Goal: Task Accomplishment & Management: Use online tool/utility

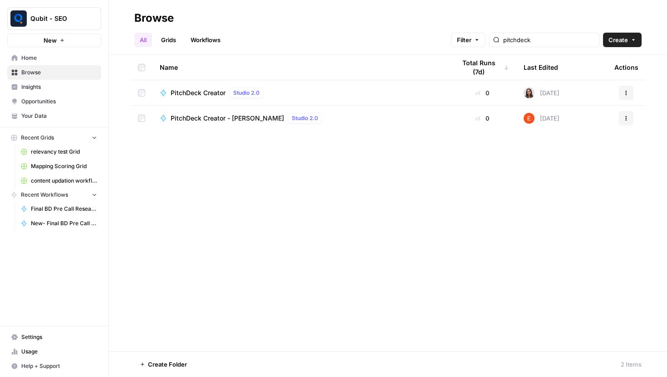
click at [226, 41] on link "Workflows" at bounding box center [205, 40] width 41 height 15
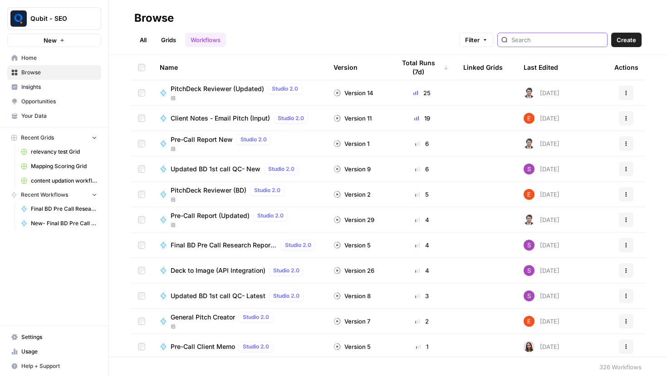
click at [567, 40] on input "search" at bounding box center [557, 39] width 92 height 9
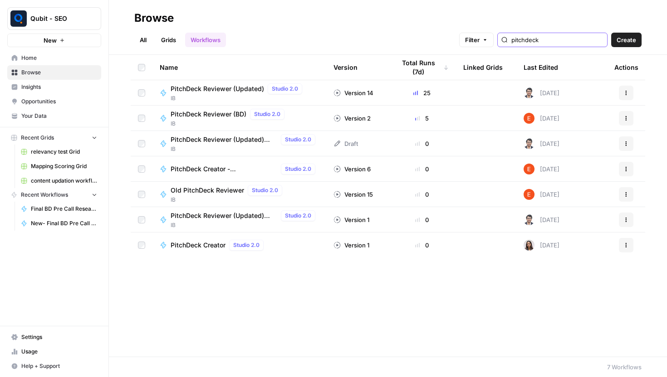
type input "pitchdeck"
click at [261, 148] on span "IB" at bounding box center [245, 149] width 148 height 8
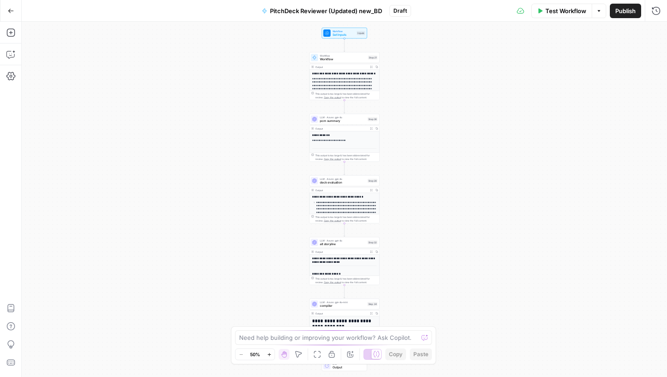
click at [9, 9] on icon "button" at bounding box center [11, 11] width 6 height 6
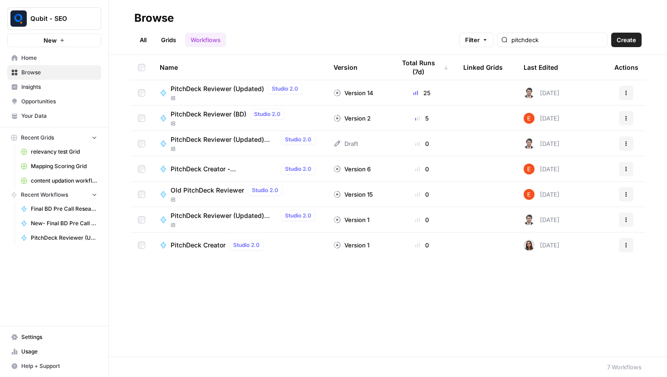
click at [241, 141] on span "PitchDeck Reviewer (Updated) new_BD" at bounding box center [224, 139] width 107 height 9
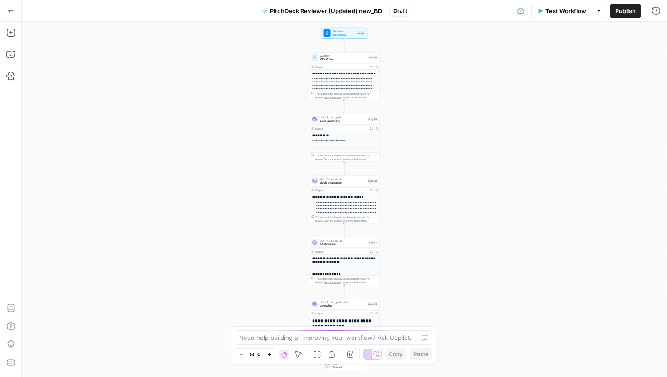
click at [273, 10] on span "PitchDeck Reviewer (Updated) new_BD" at bounding box center [326, 10] width 112 height 9
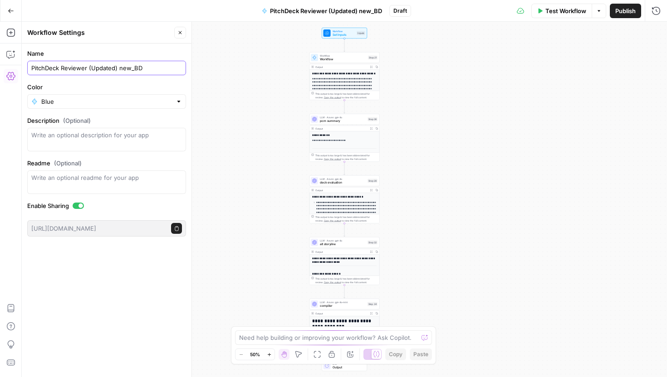
click at [31, 70] on input "PitchDeck Reviewer (Updated) new_BD" at bounding box center [106, 68] width 151 height 9
click at [170, 69] on input "BD PitchDeck Reviewer (Updated) new_BD" at bounding box center [106, 68] width 151 height 9
type input "BD PitchDeck Reviewer (Updated)"
click at [179, 33] on icon "button" at bounding box center [180, 32] width 3 height 3
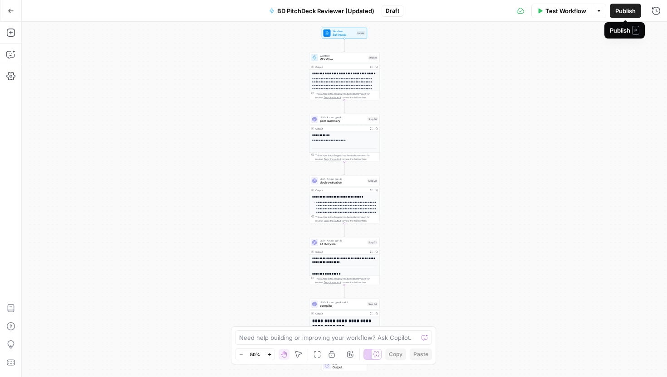
click at [625, 10] on span "Publish" at bounding box center [625, 10] width 20 height 9
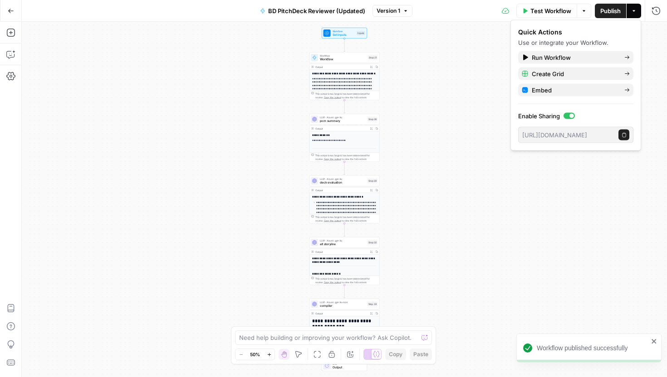
click at [548, 8] on span "Test Workflow" at bounding box center [550, 10] width 41 height 9
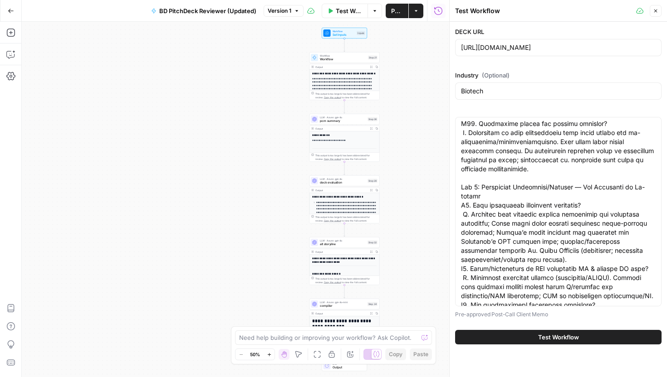
scroll to position [2168, 0]
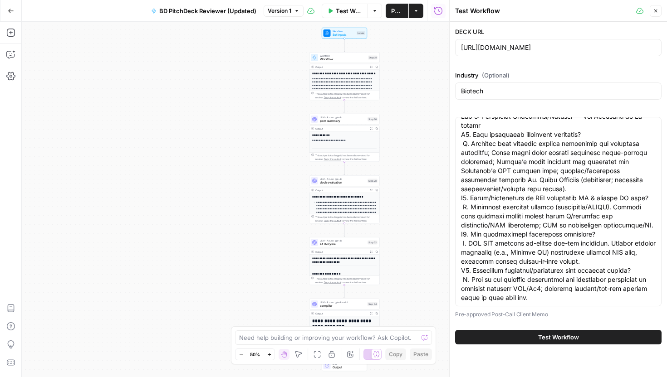
click at [528, 336] on button "Test Workflow" at bounding box center [558, 337] width 206 height 15
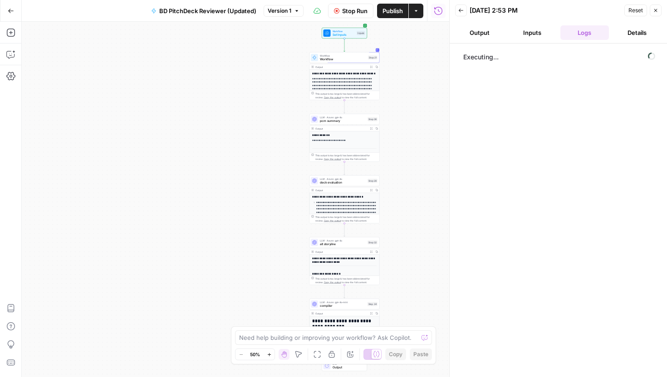
click at [458, 11] on icon "button" at bounding box center [460, 10] width 5 height 5
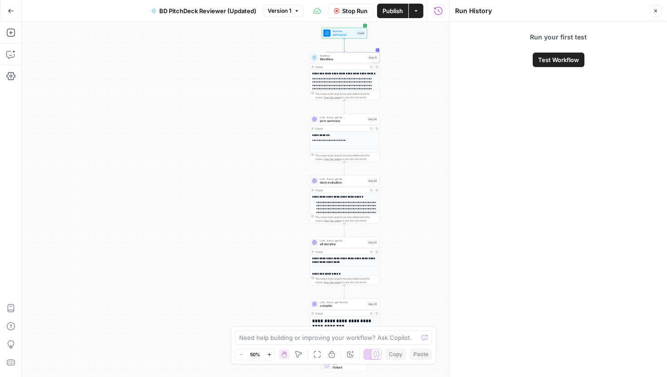
click at [564, 63] on span "Test Workflow" at bounding box center [558, 59] width 41 height 9
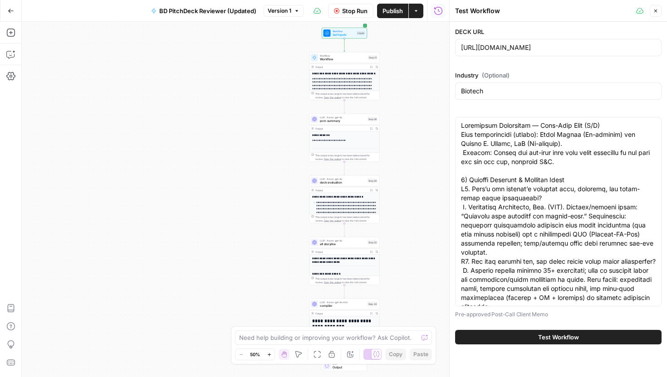
click at [652, 10] on button "Close" at bounding box center [656, 11] width 12 height 12
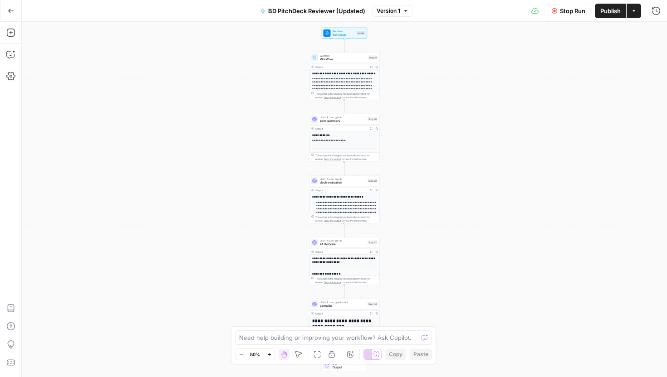
click at [562, 16] on button "Stop Run" at bounding box center [568, 11] width 45 height 15
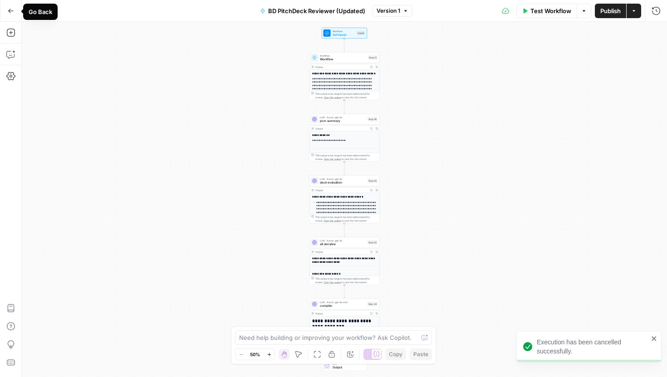
click at [11, 8] on icon "button" at bounding box center [11, 11] width 6 height 6
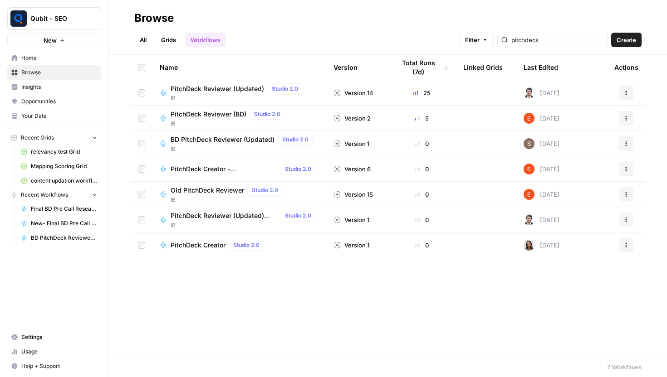
click at [231, 142] on span "BD PitchDeck Reviewer (Updated)" at bounding box center [223, 139] width 104 height 9
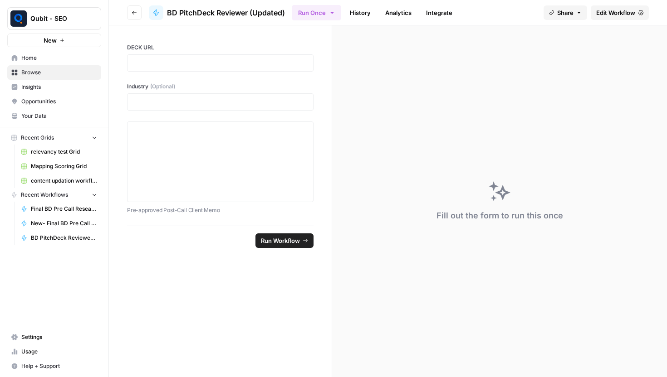
click at [256, 12] on span "BD PitchDeck Reviewer (Updated)" at bounding box center [226, 12] width 118 height 11
click at [238, 12] on span "BD PitchDeck Reviewer (Updated)" at bounding box center [226, 12] width 118 height 11
click at [179, 14] on span "BD PitchDeck Reviewer (Updated)" at bounding box center [226, 12] width 118 height 11
click at [616, 11] on span "Edit Workflow" at bounding box center [615, 12] width 39 height 9
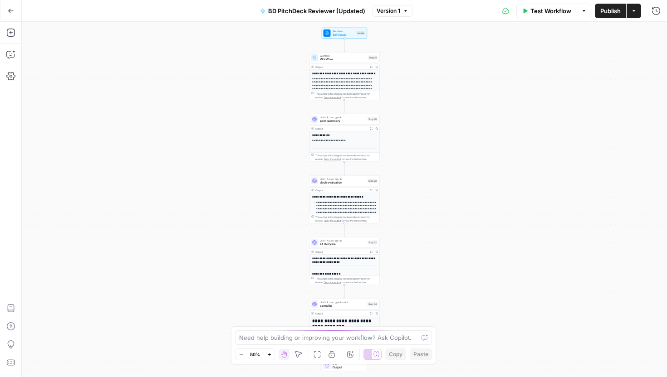
click at [342, 10] on span "BD PitchDeck Reviewer (Updated)" at bounding box center [316, 10] width 97 height 9
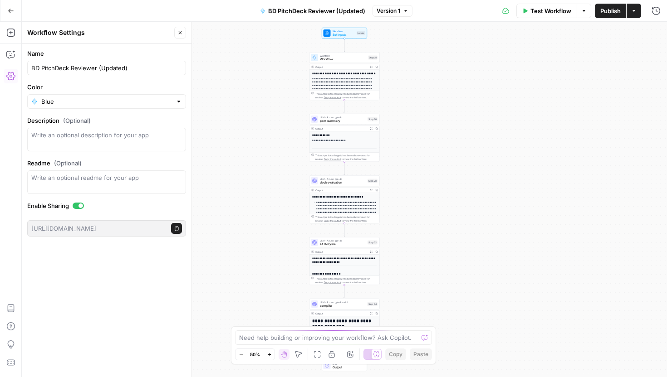
click at [97, 74] on div "BD PitchDeck Reviewer (Updated)" at bounding box center [106, 68] width 159 height 15
click at [5, 11] on button "Go Back" at bounding box center [11, 11] width 16 height 16
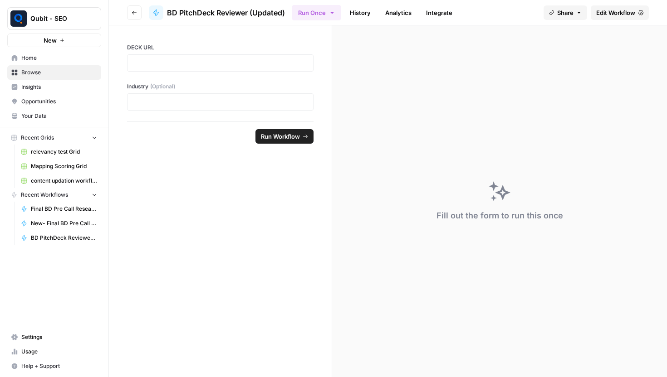
click at [26, 72] on span "Browse" at bounding box center [59, 72] width 76 height 8
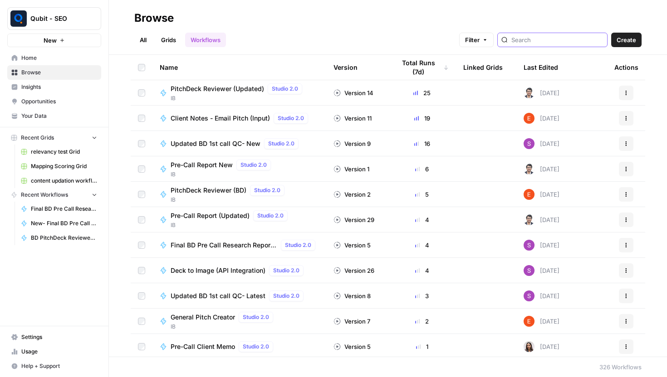
click at [550, 40] on input "search" at bounding box center [557, 39] width 92 height 9
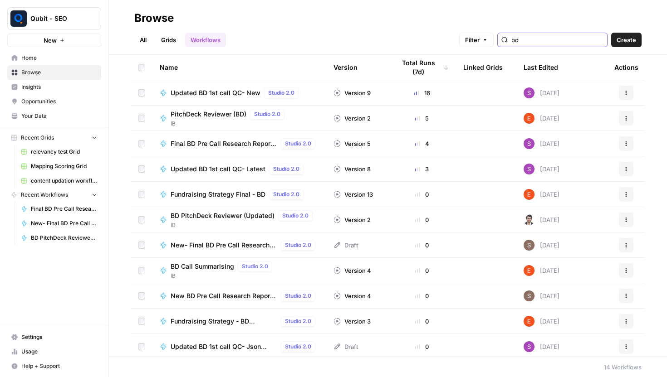
type input "bd"
click at [475, 222] on td at bounding box center [486, 219] width 60 height 25
click at [437, 218] on div "0" at bounding box center [422, 219] width 54 height 9
click at [221, 216] on span "BD PitchDeck Reviewer (Updated)" at bounding box center [223, 215] width 104 height 9
